Goal: Information Seeking & Learning: Learn about a topic

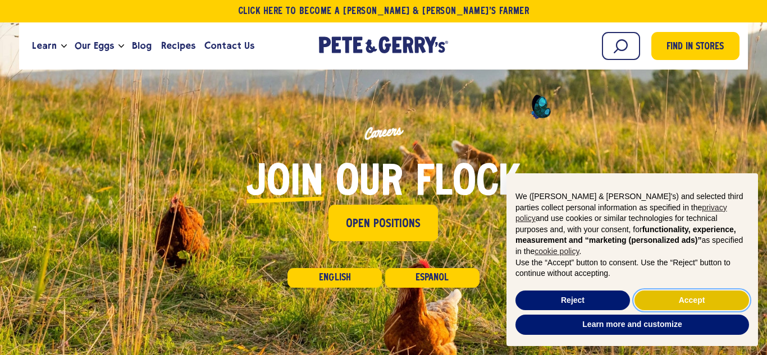
click at [664, 295] on button "Accept" at bounding box center [691, 301] width 115 height 20
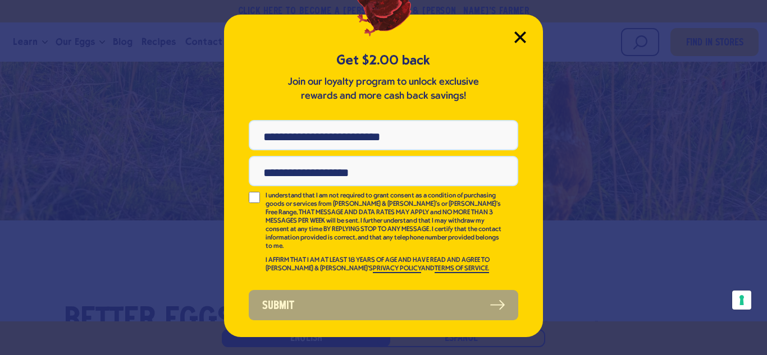
click at [518, 38] on icon "Close Modal" at bounding box center [520, 37] width 10 height 10
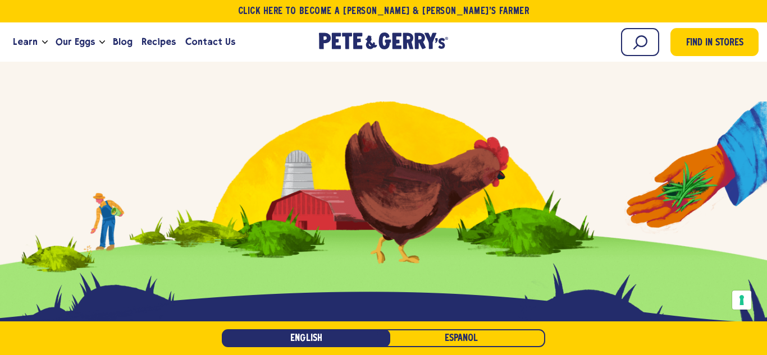
scroll to position [3692, 0]
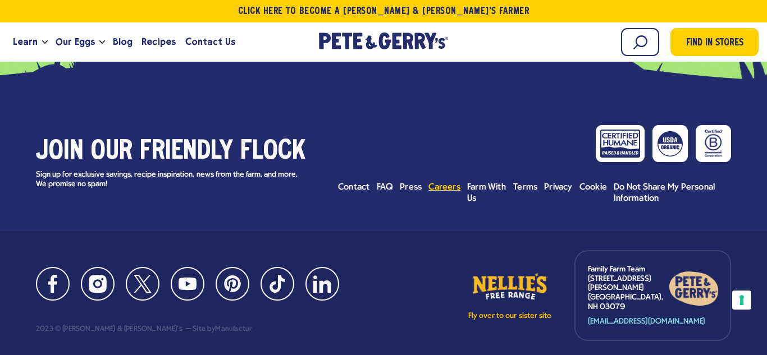
click at [437, 183] on span "Careers" at bounding box center [444, 187] width 32 height 9
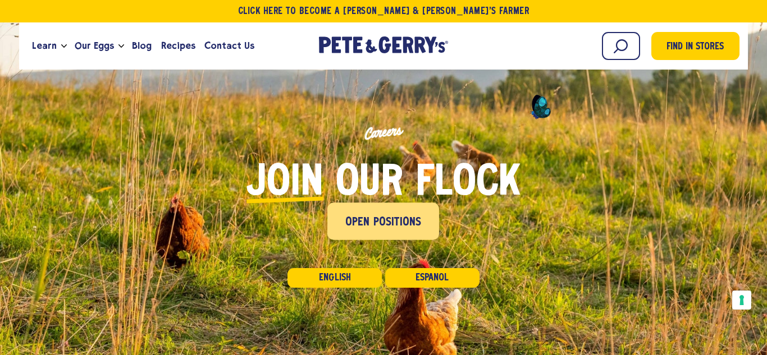
click at [393, 223] on span "Open Positions" at bounding box center [383, 223] width 76 height 18
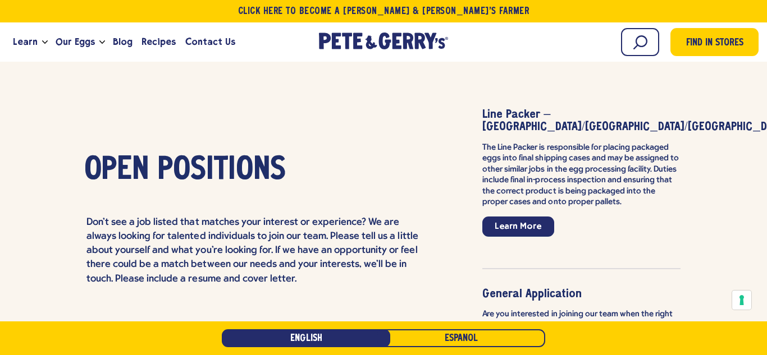
scroll to position [2591, 0]
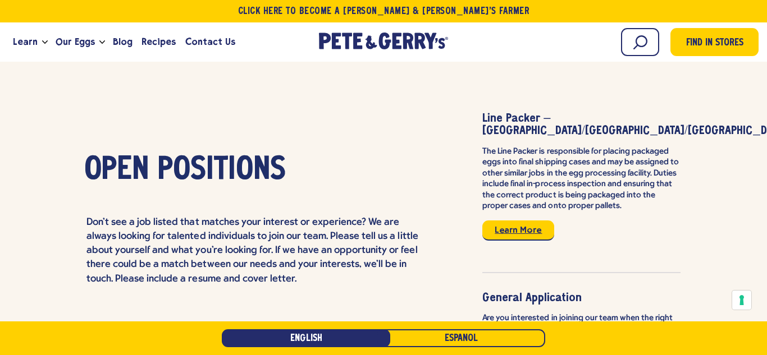
click at [505, 221] on link "Learn More" at bounding box center [518, 231] width 72 height 20
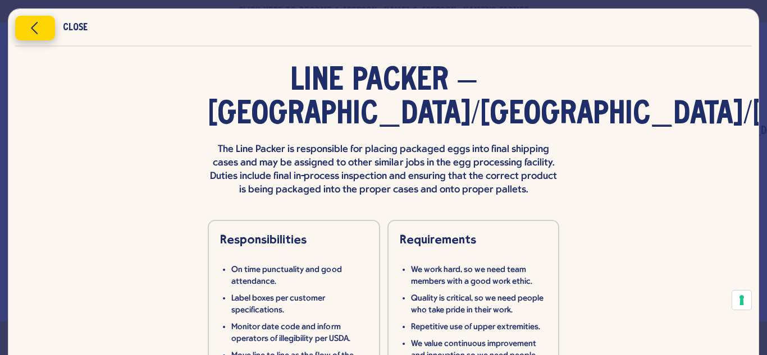
click at [33, 36] on button "Close modal" at bounding box center [35, 28] width 40 height 25
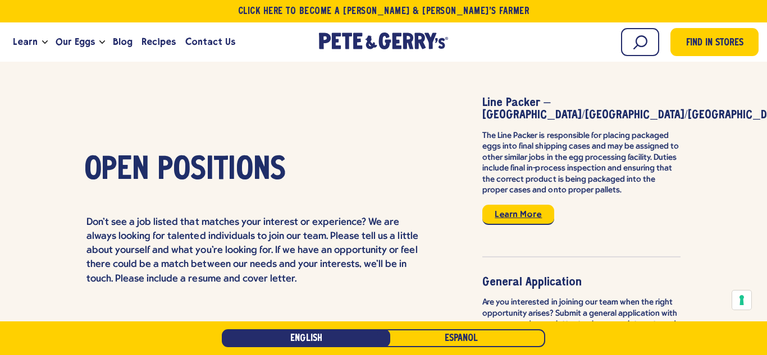
scroll to position [2607, 0]
